Goal: Navigation & Orientation: Find specific page/section

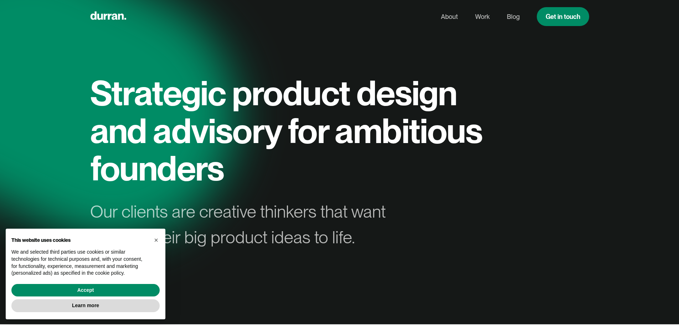
click at [569, 115] on div "Strategic product design and advisory for ambitious founders Our clients are cr…" at bounding box center [339, 162] width 499 height 176
click at [464, 16] on nav "About Work Blog Get in touch" at bounding box center [510, 16] width 157 height 19
click at [453, 18] on link "About" at bounding box center [449, 17] width 17 height 14
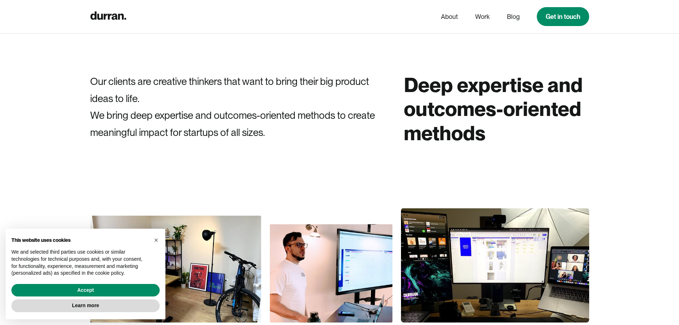
scroll to position [321, 0]
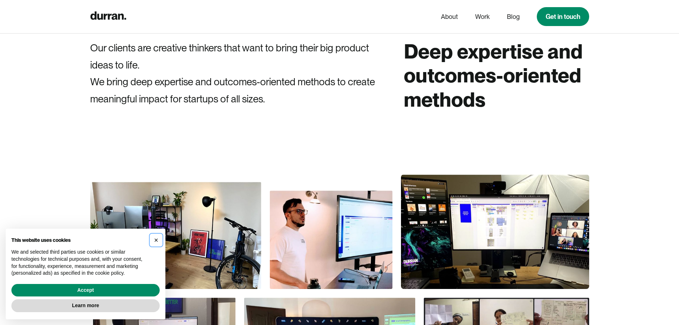
click at [156, 242] on span "×" at bounding box center [156, 240] width 4 height 8
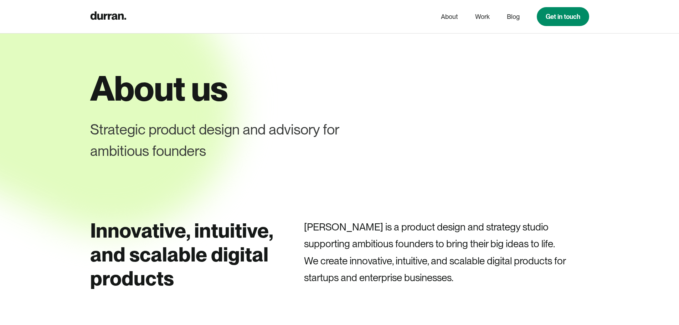
scroll to position [0, 0]
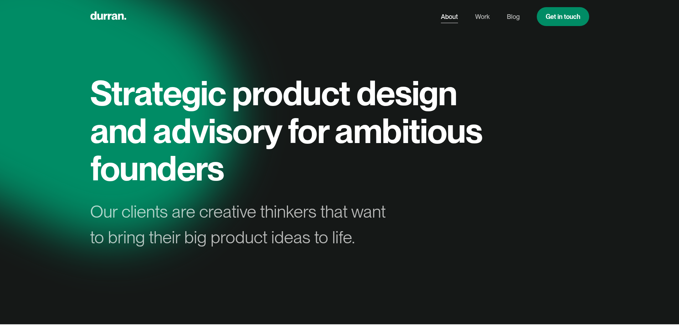
click at [442, 19] on link "About" at bounding box center [449, 17] width 17 height 14
